Goal: Register for event/course

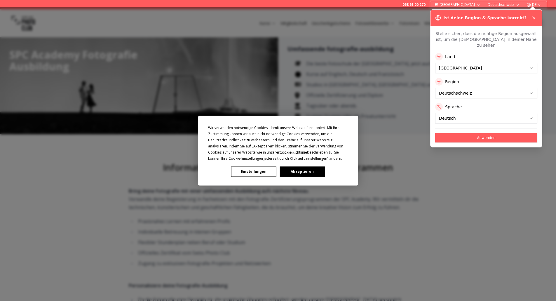
click at [533, 16] on div "Wir verwenden notwendige Cookies, damit unsere Website funktioniert. Mit Ihrer …" at bounding box center [278, 150] width 556 height 301
click at [304, 168] on button "Akzeptieren" at bounding box center [302, 171] width 45 height 10
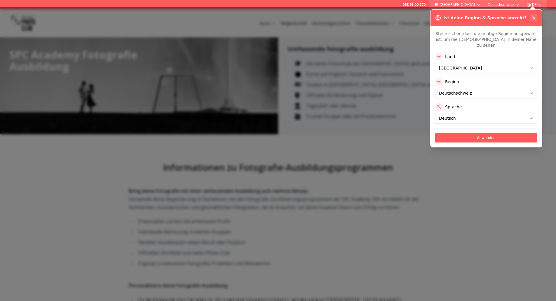
click at [535, 16] on icon at bounding box center [533, 17] width 5 height 5
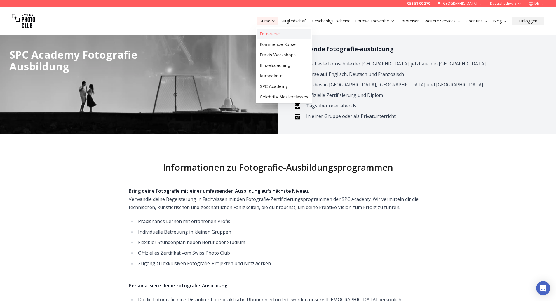
click at [275, 34] on link "Fotokurse" at bounding box center [283, 34] width 53 height 11
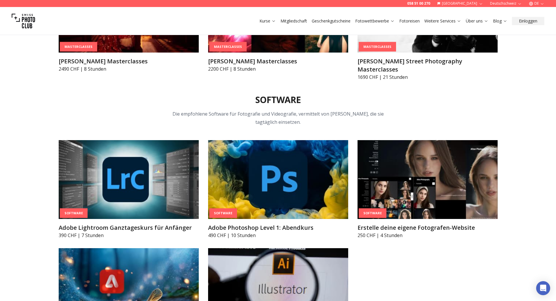
scroll to position [1955, 0]
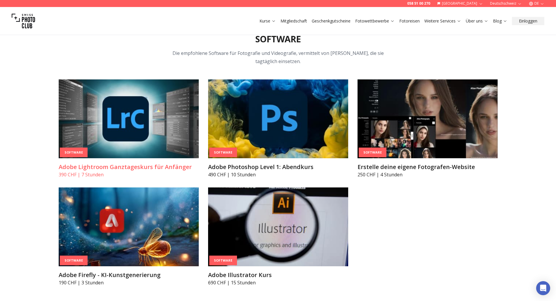
click at [106, 163] on h3 "Adobe Lightroom Ganztageskurs für Anfänger" at bounding box center [129, 167] width 140 height 8
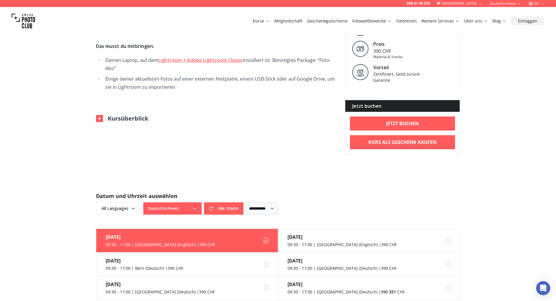
scroll to position [233, 0]
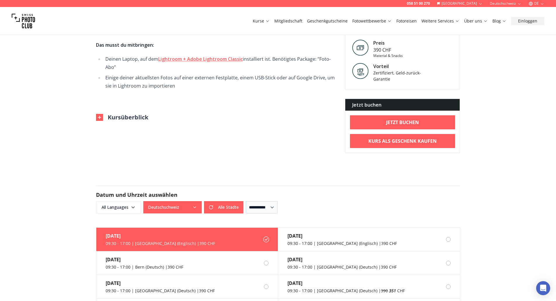
click at [97, 118] on img at bounding box center [99, 117] width 7 height 7
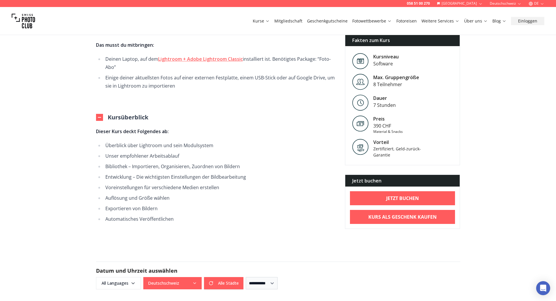
click at [97, 118] on img at bounding box center [99, 117] width 7 height 7
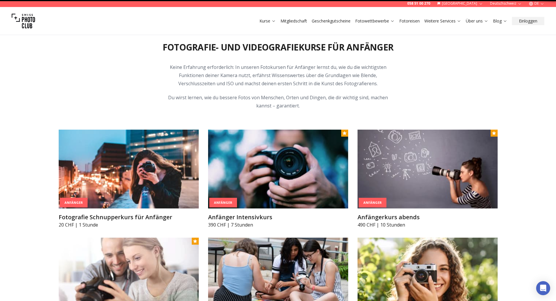
scroll to position [1, 0]
